Goal: Transaction & Acquisition: Purchase product/service

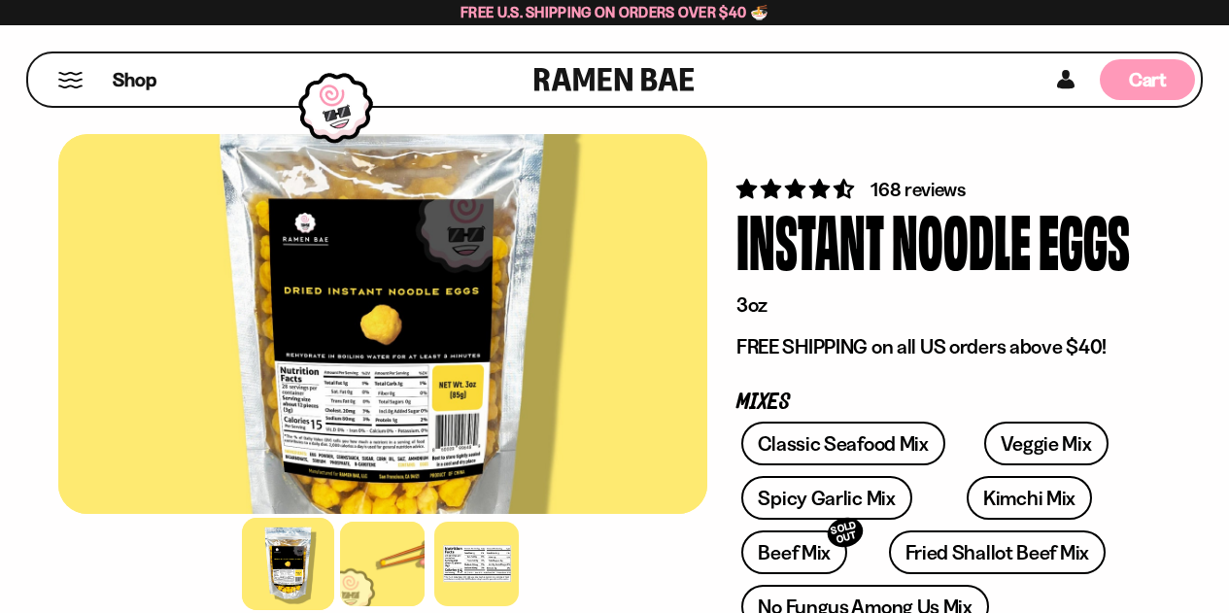
click at [1142, 77] on span "Cart" at bounding box center [1147, 79] width 38 height 23
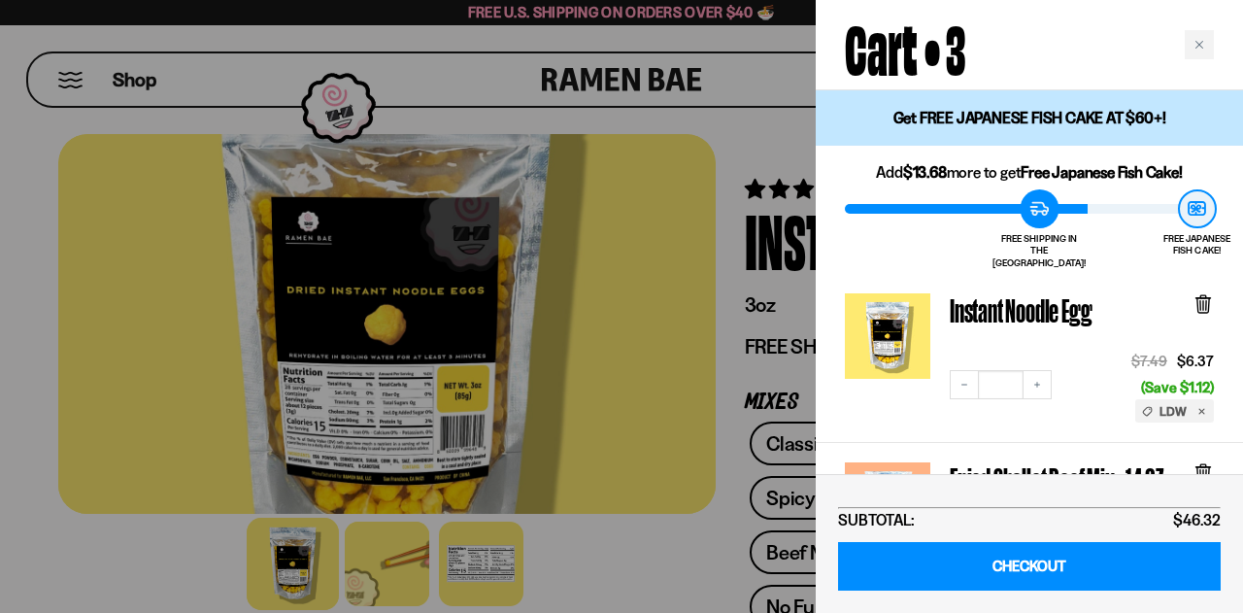
click at [87, 234] on div at bounding box center [621, 306] width 1243 height 613
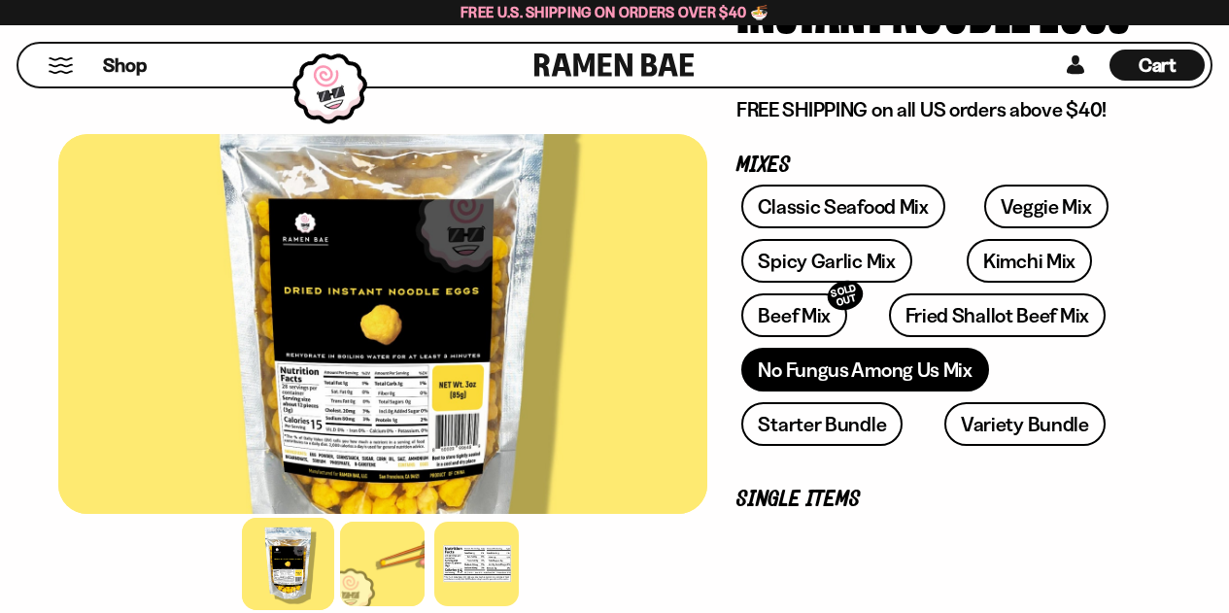
scroll to position [291, 0]
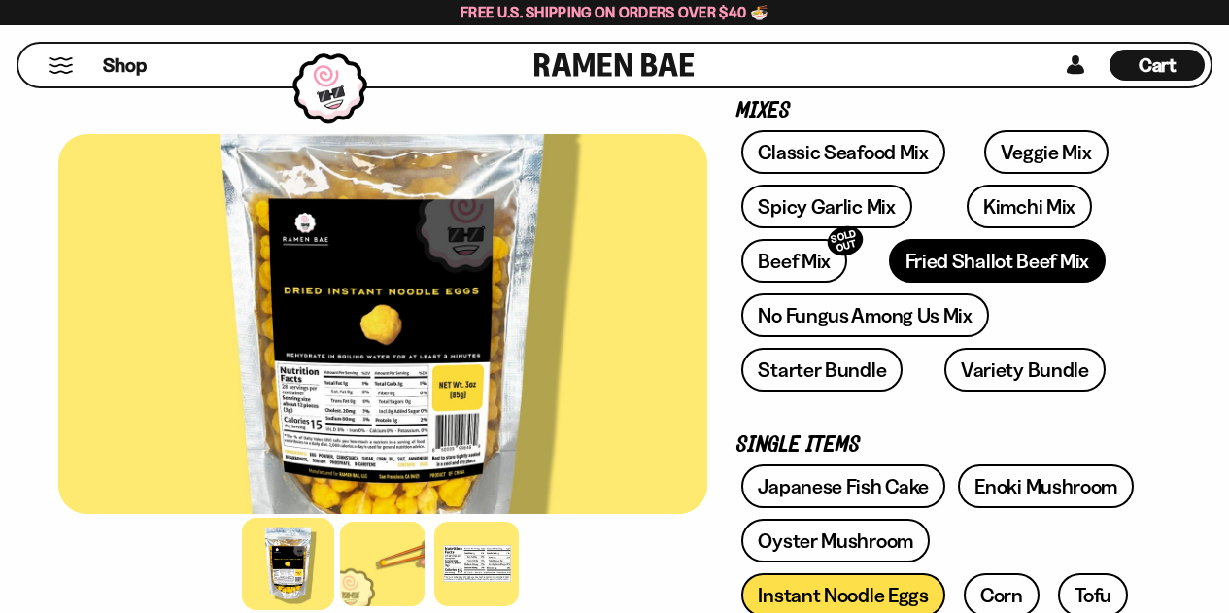
click at [949, 263] on link "Fried Shallot Beef Mix" at bounding box center [997, 261] width 217 height 44
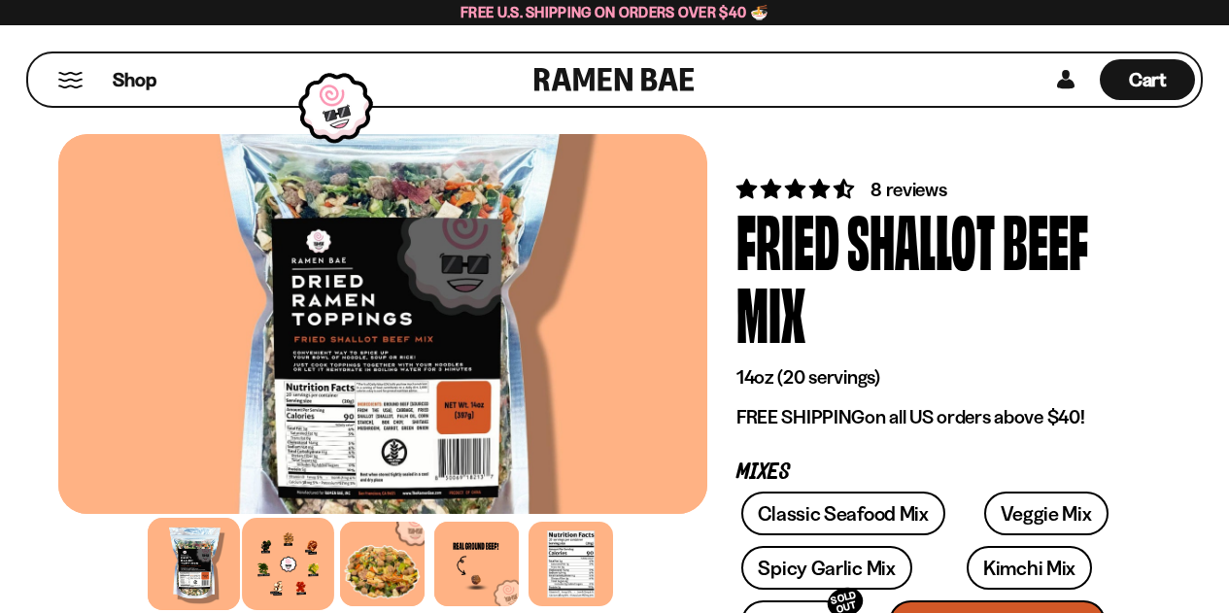
click at [265, 558] on div at bounding box center [289, 564] width 92 height 92
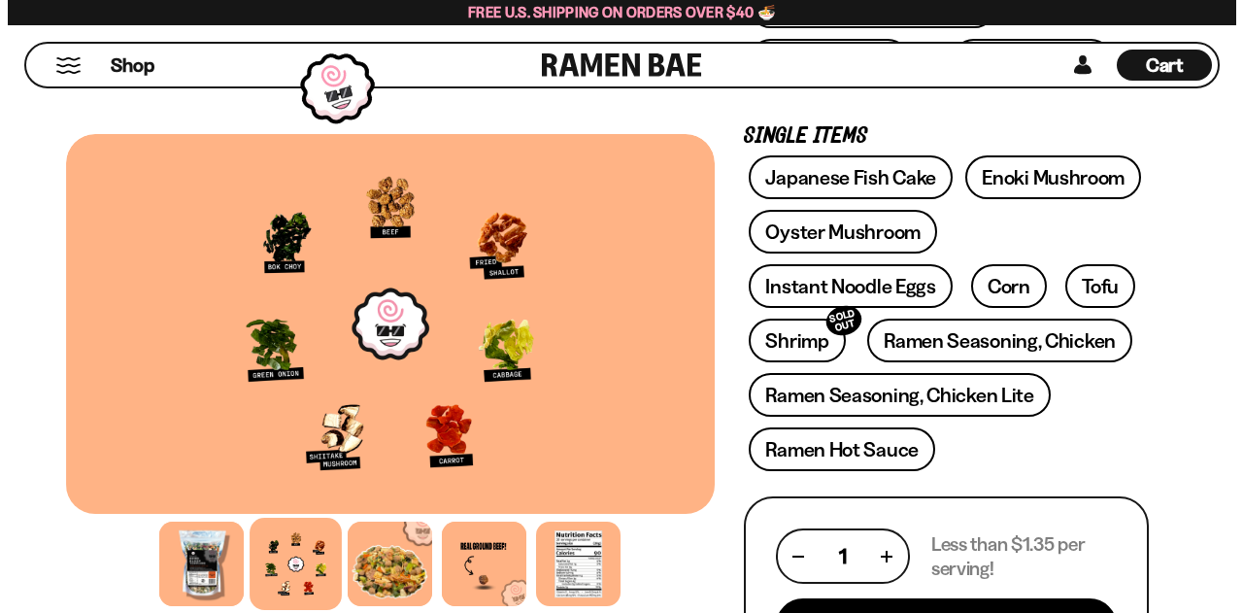
scroll to position [777, 0]
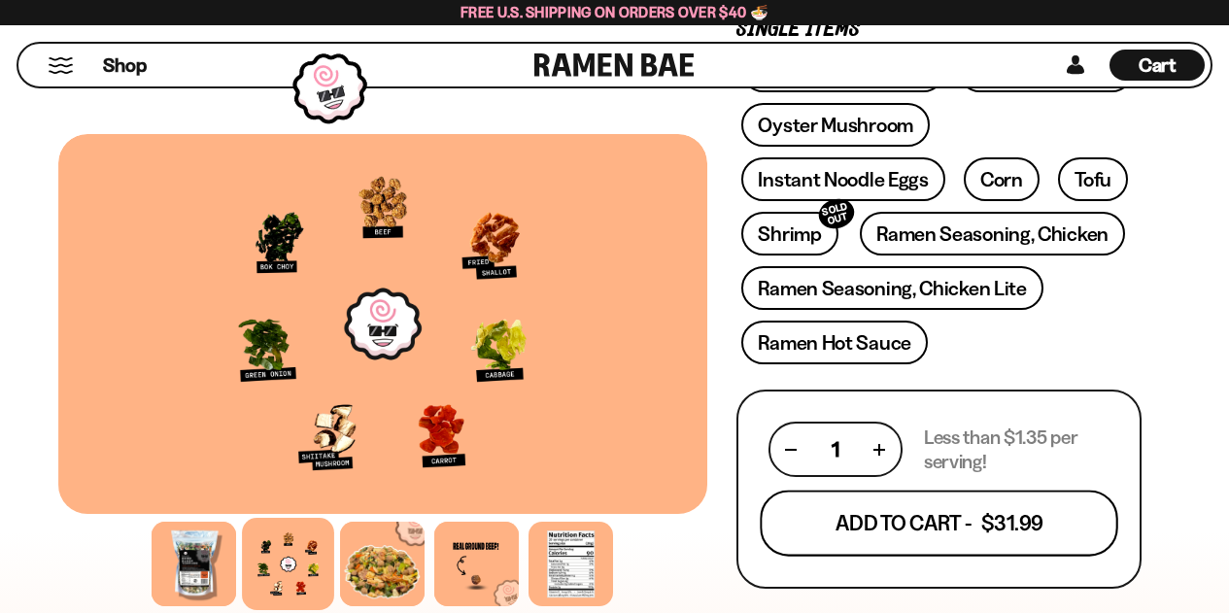
click at [977, 519] on button "Add To Cart - $31.99" at bounding box center [938, 523] width 358 height 66
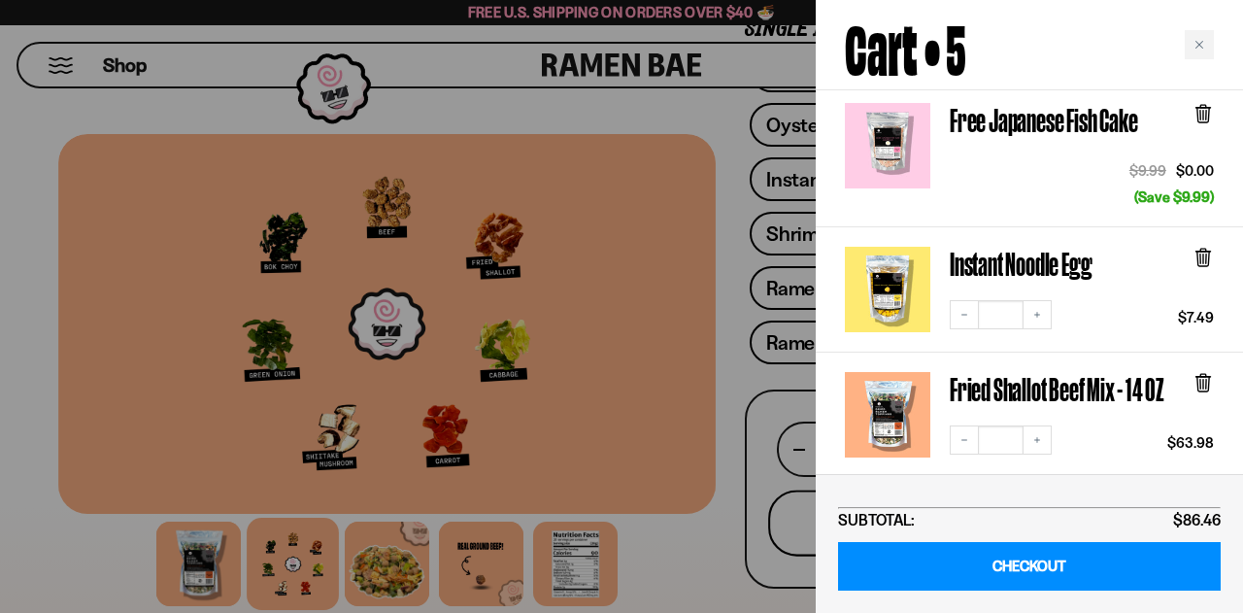
scroll to position [194, 0]
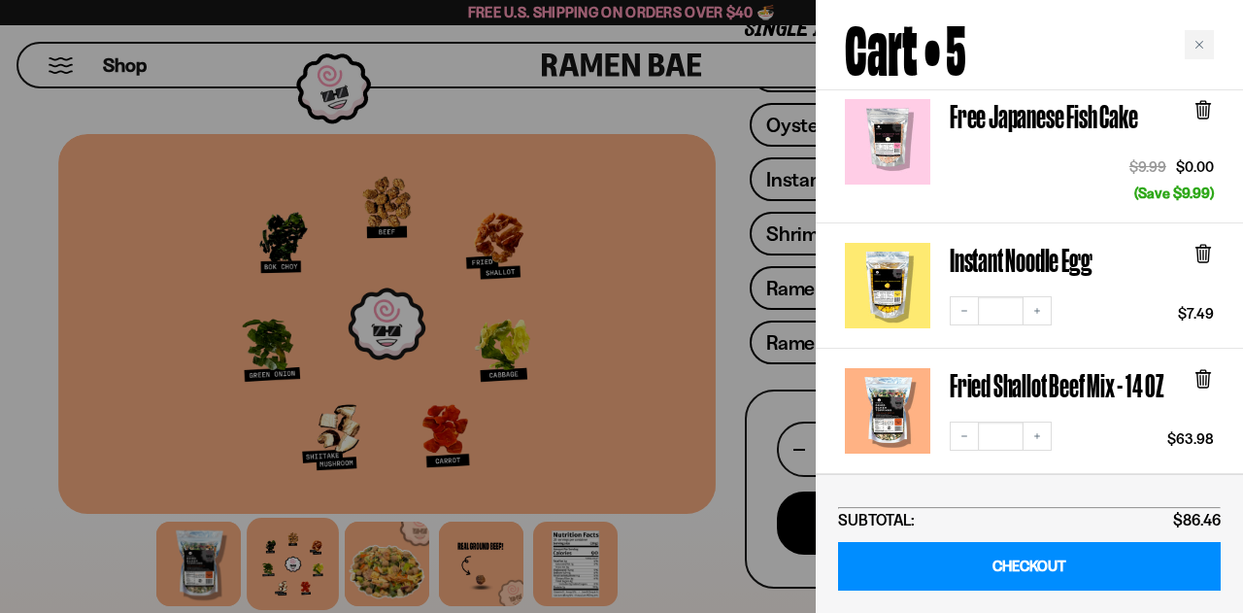
click at [1039, 107] on h3 "Free Japanese Fish Cake" at bounding box center [1048, 116] width 197 height 34
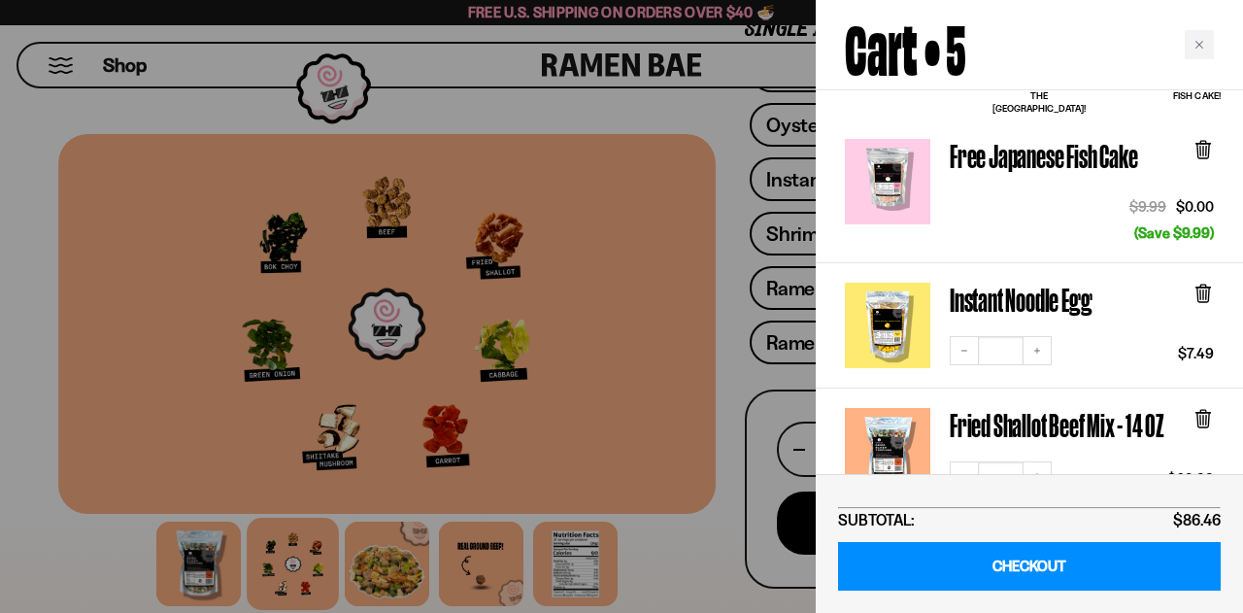
scroll to position [0, 0]
